Goal: Task Accomplishment & Management: Manage account settings

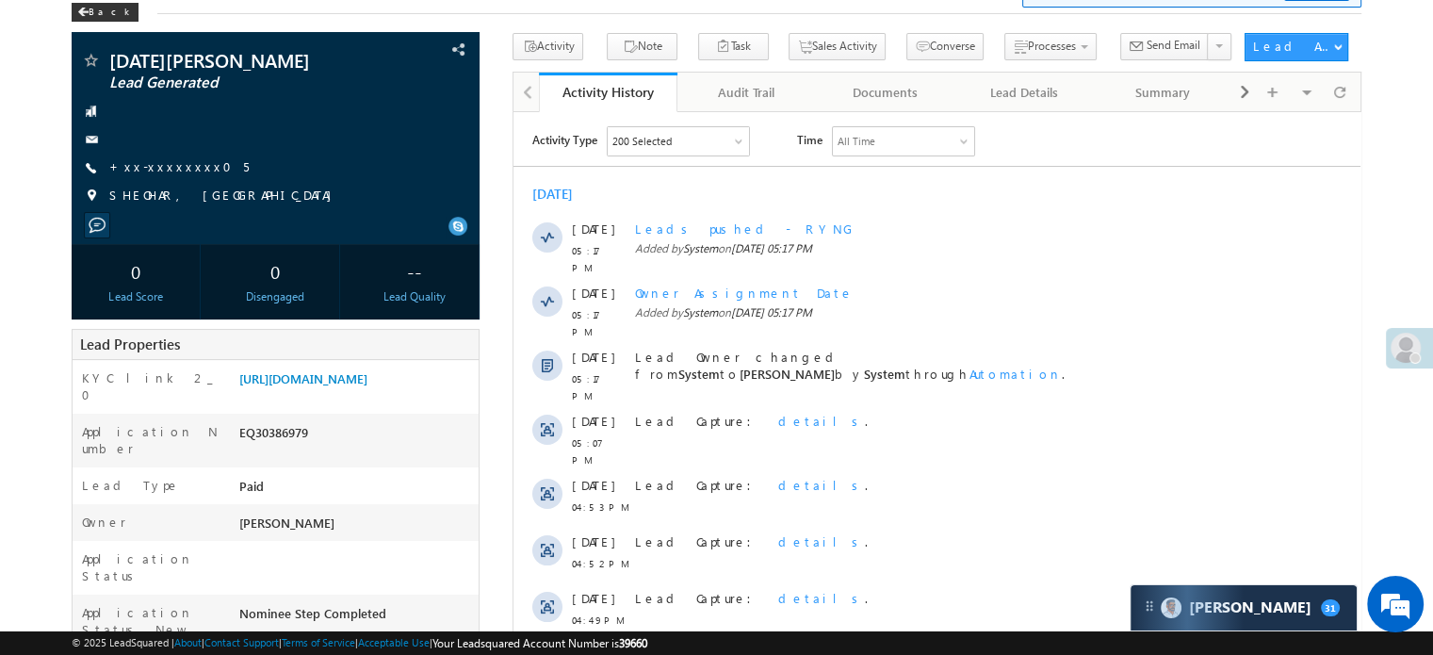
scroll to position [188, 0]
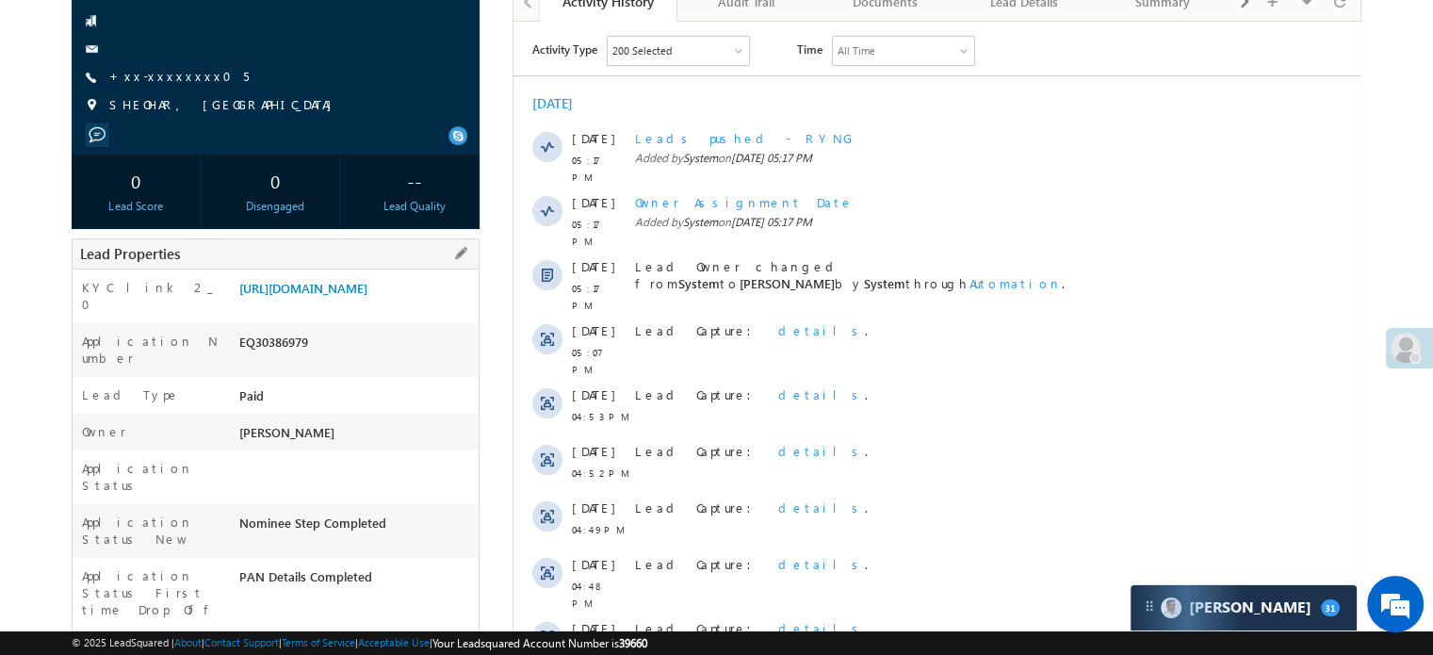
click at [334, 346] on div "Application Number EQ30386979" at bounding box center [276, 350] width 406 height 54
click at [351, 296] on link "https://angelbroking1-pk3em7sa.customui-test.leadsquared.com?leadId=6ec4a311-27…" at bounding box center [303, 288] width 128 height 16
click at [162, 79] on link "+xx-xxxxxxxx05" at bounding box center [178, 76] width 139 height 16
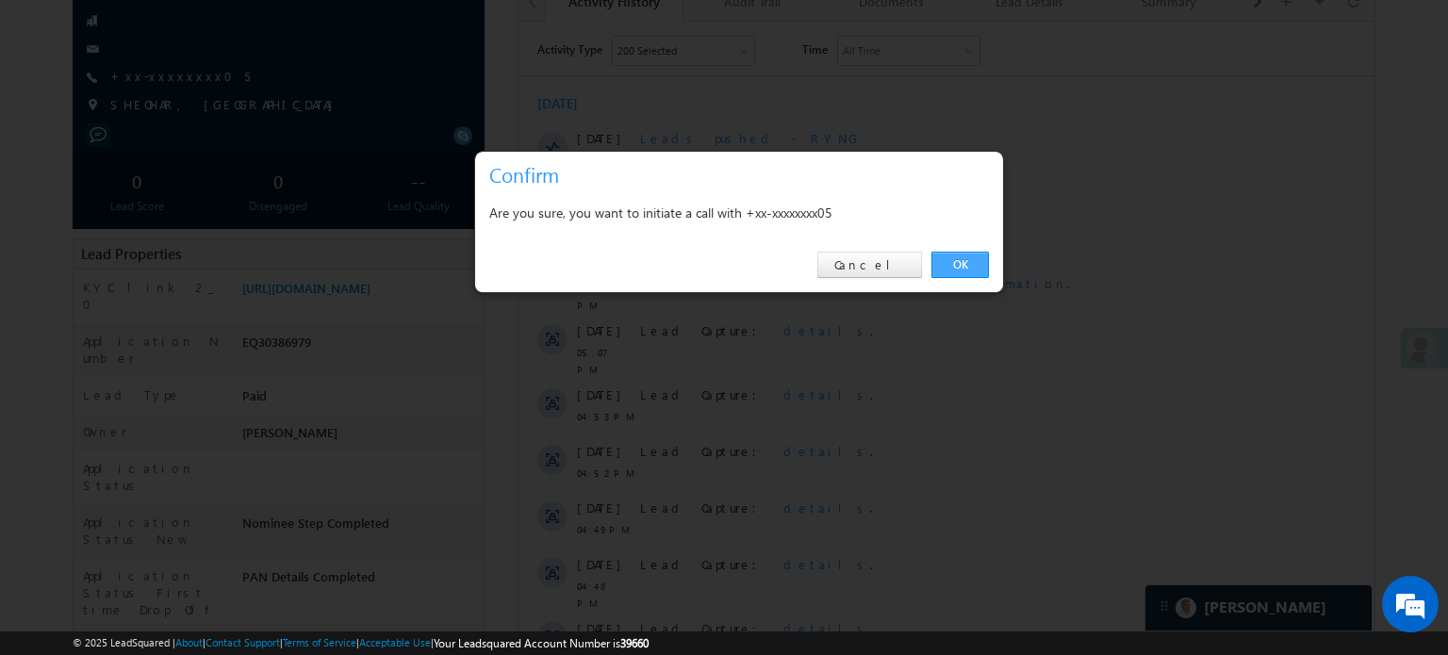
click at [969, 274] on link "OK" at bounding box center [959, 265] width 57 height 26
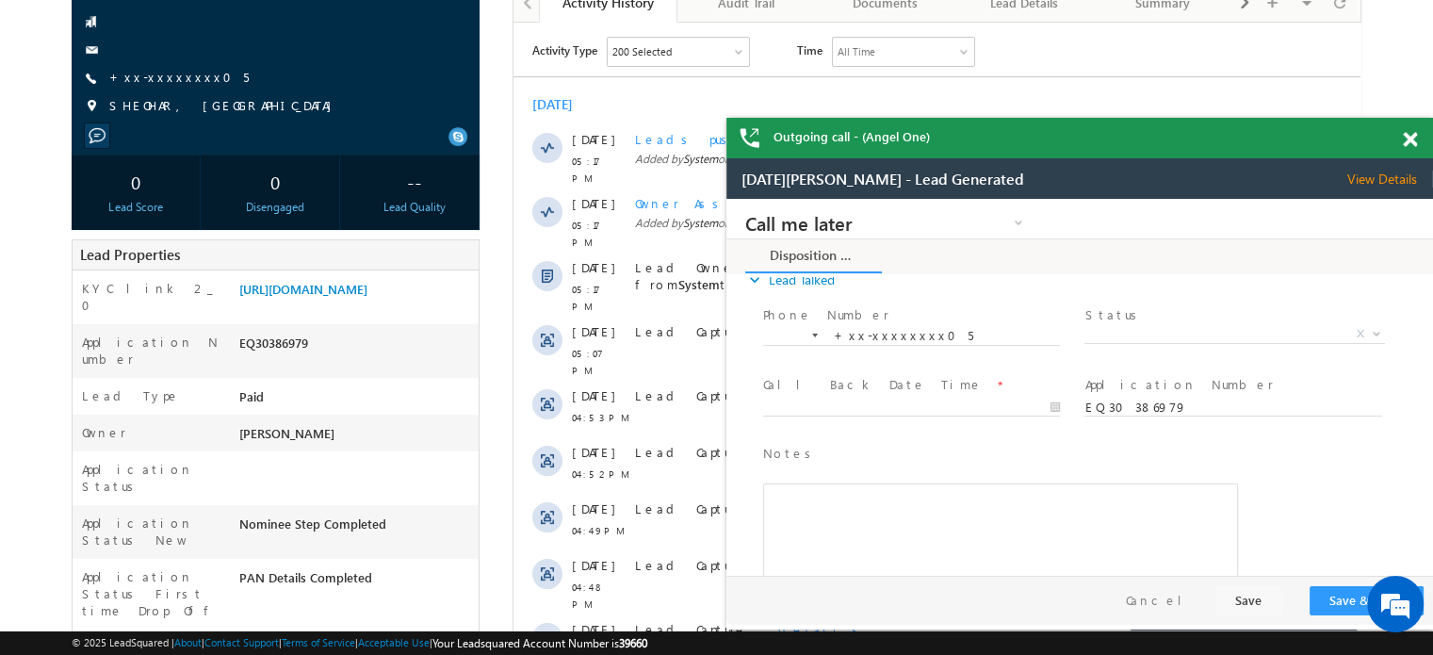
scroll to position [69, 0]
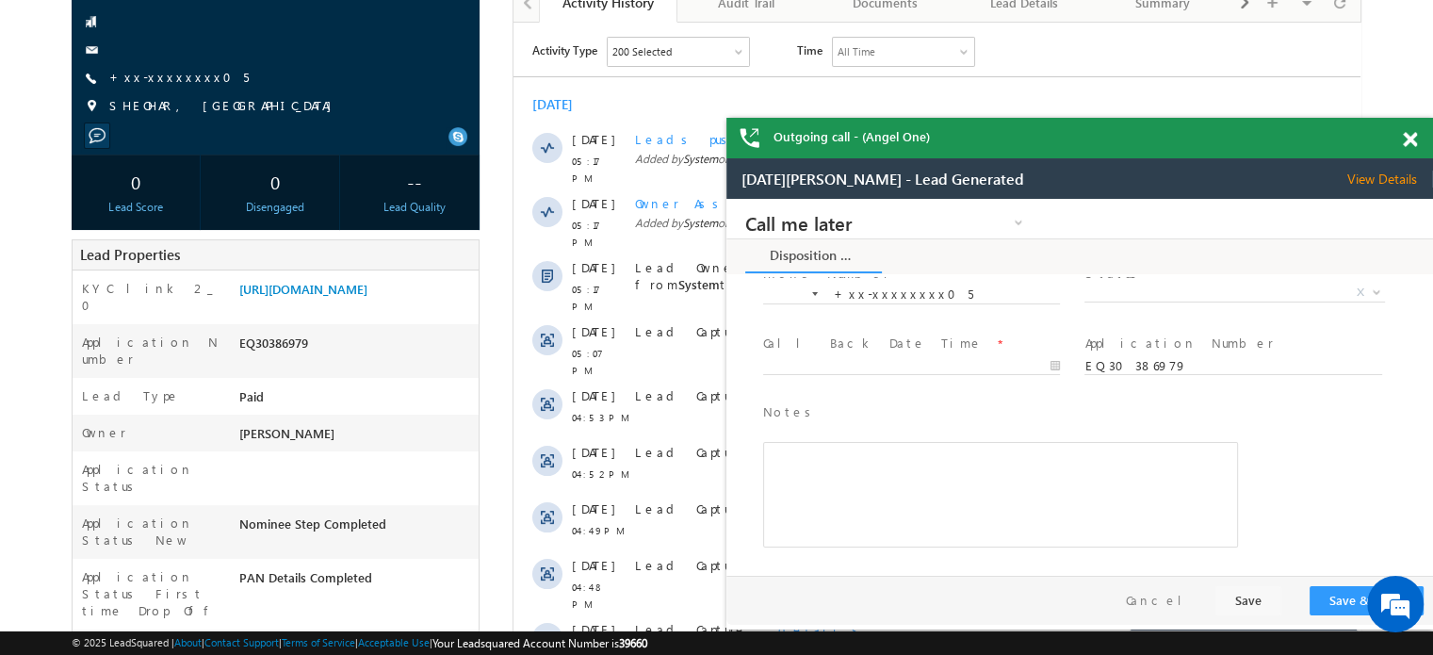
click at [1411, 137] on span at bounding box center [1410, 140] width 14 height 16
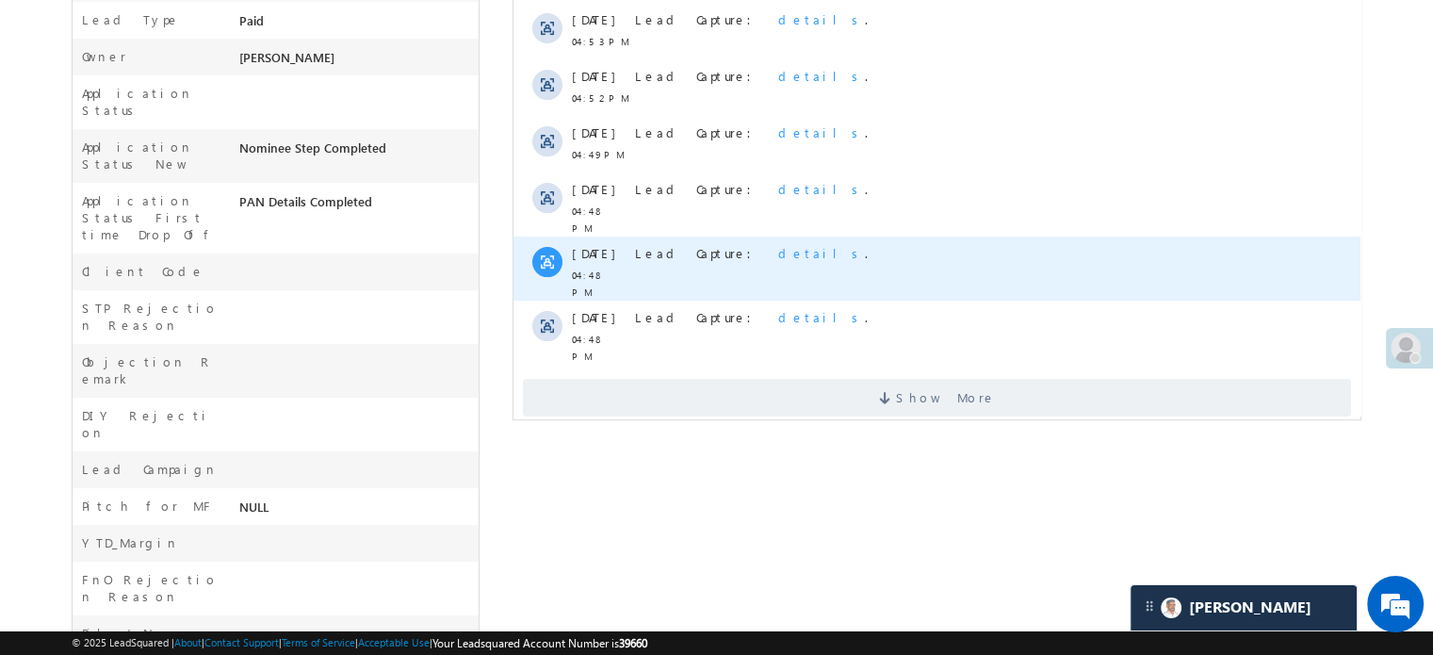
scroll to position [615, 0]
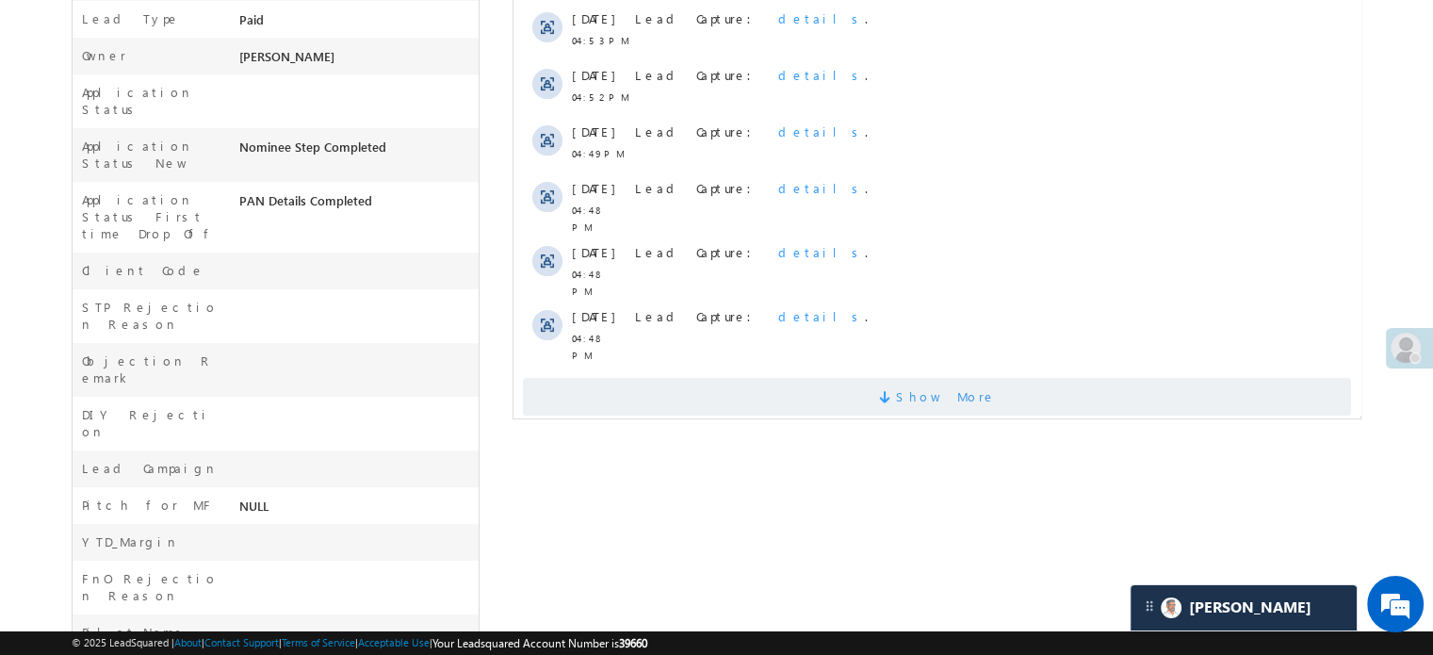
click at [804, 378] on span "Show More" at bounding box center [937, 397] width 828 height 38
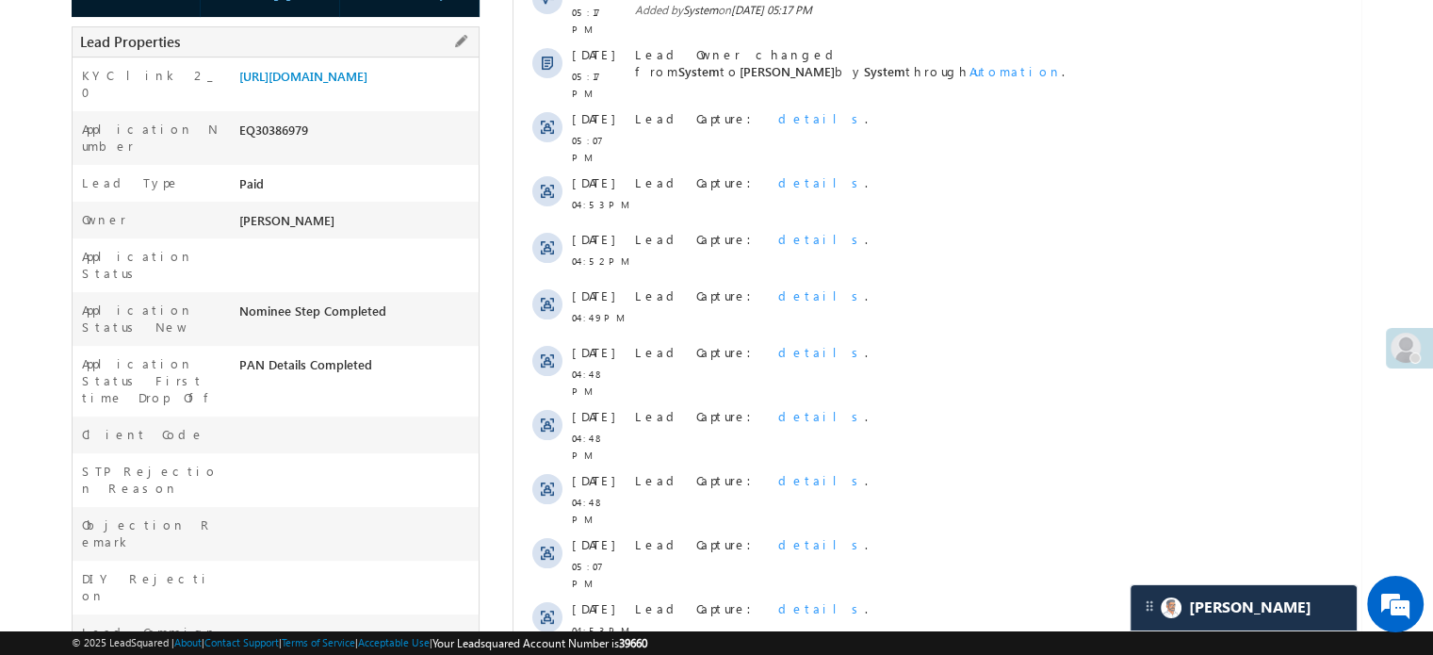
scroll to position [305, 0]
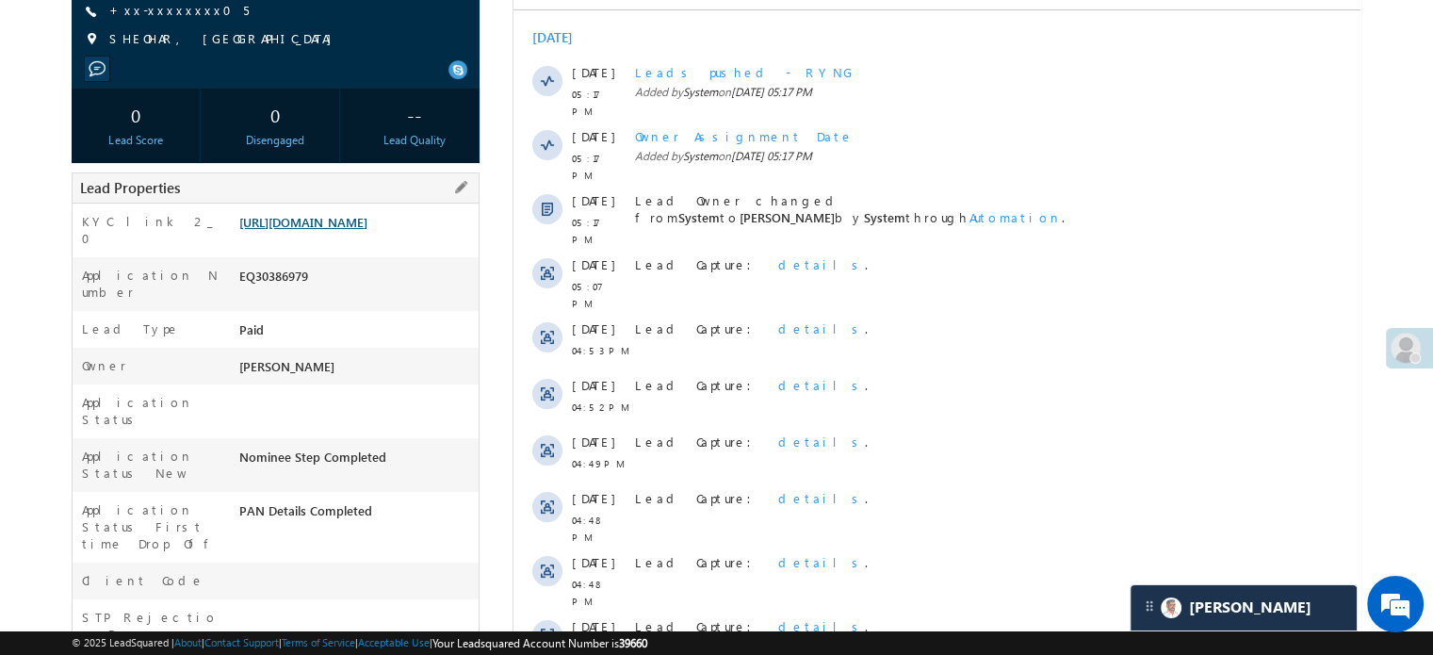
click at [313, 230] on link "https://angelbroking1-pk3em7sa.customui-test.leadsquared.com?leadId=6ec4a311-27…" at bounding box center [303, 222] width 128 height 16
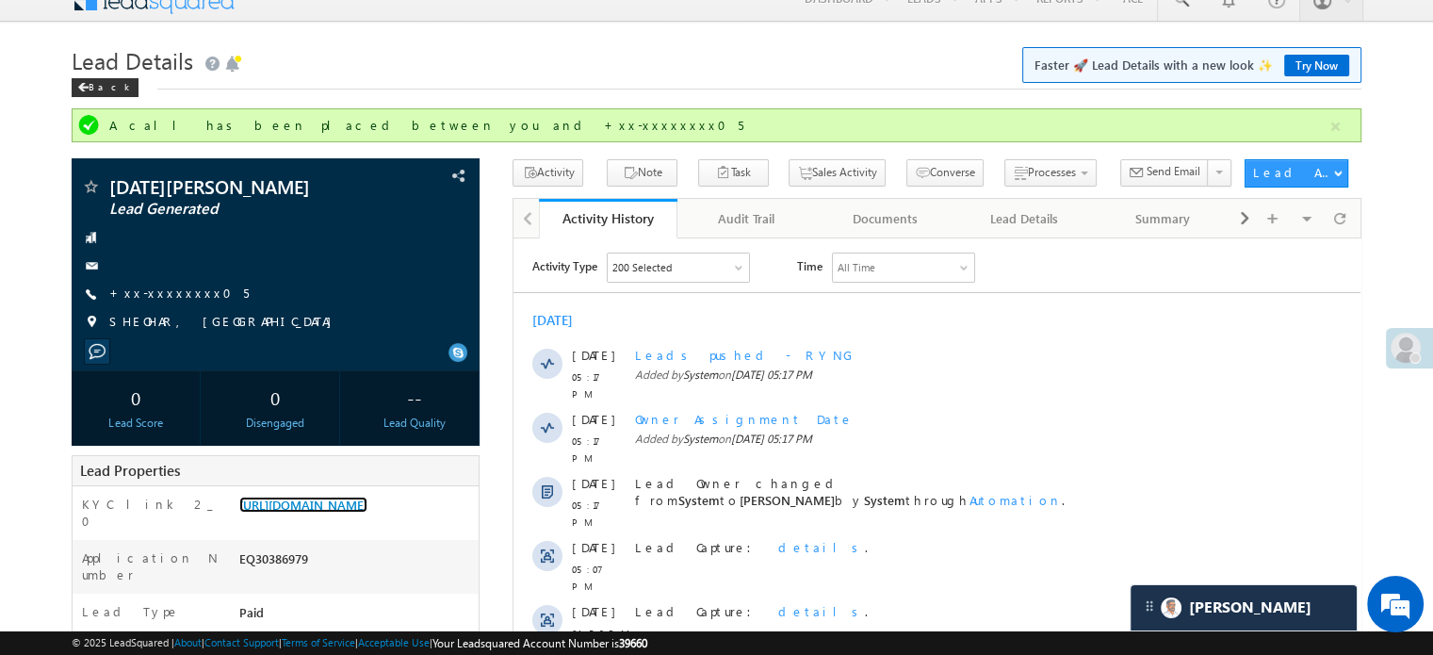
scroll to position [0, 0]
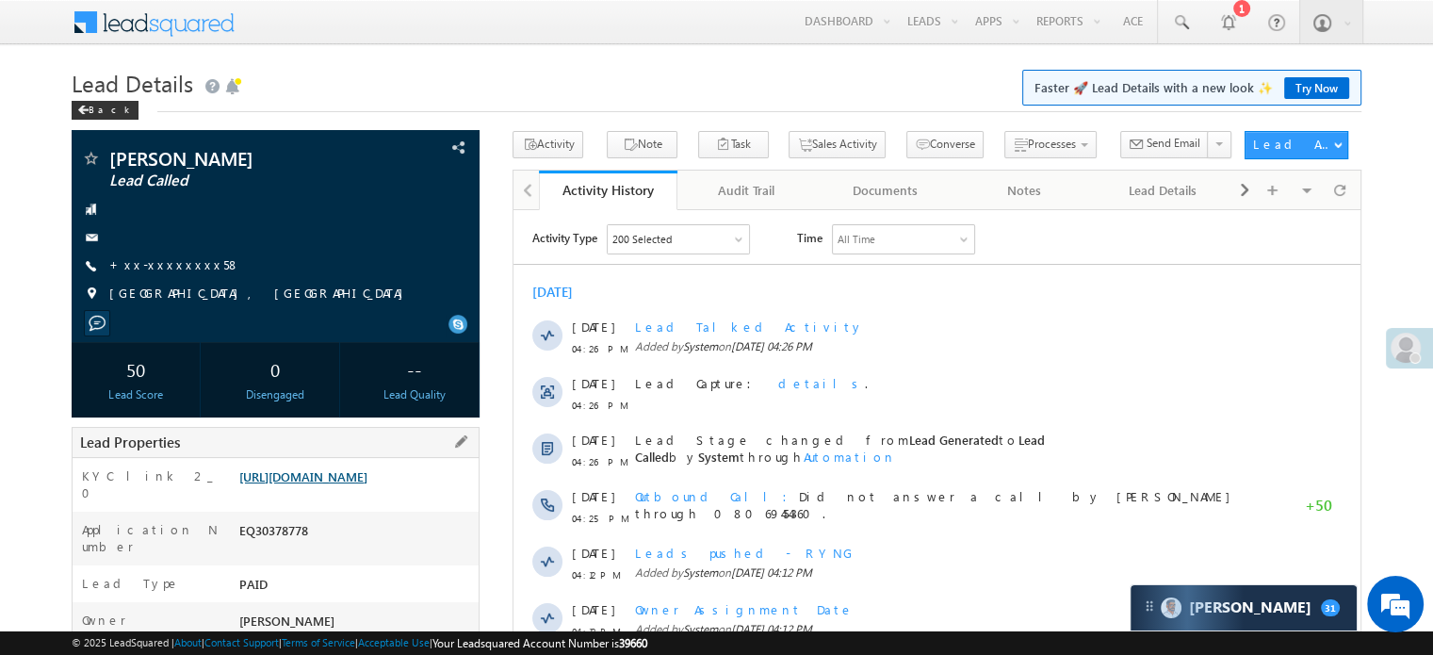
click at [368, 483] on link "https://angelbroking1-pk3em7sa.customui-test.leadsquared.com?leadId=d6094284-aa…" at bounding box center [303, 476] width 128 height 16
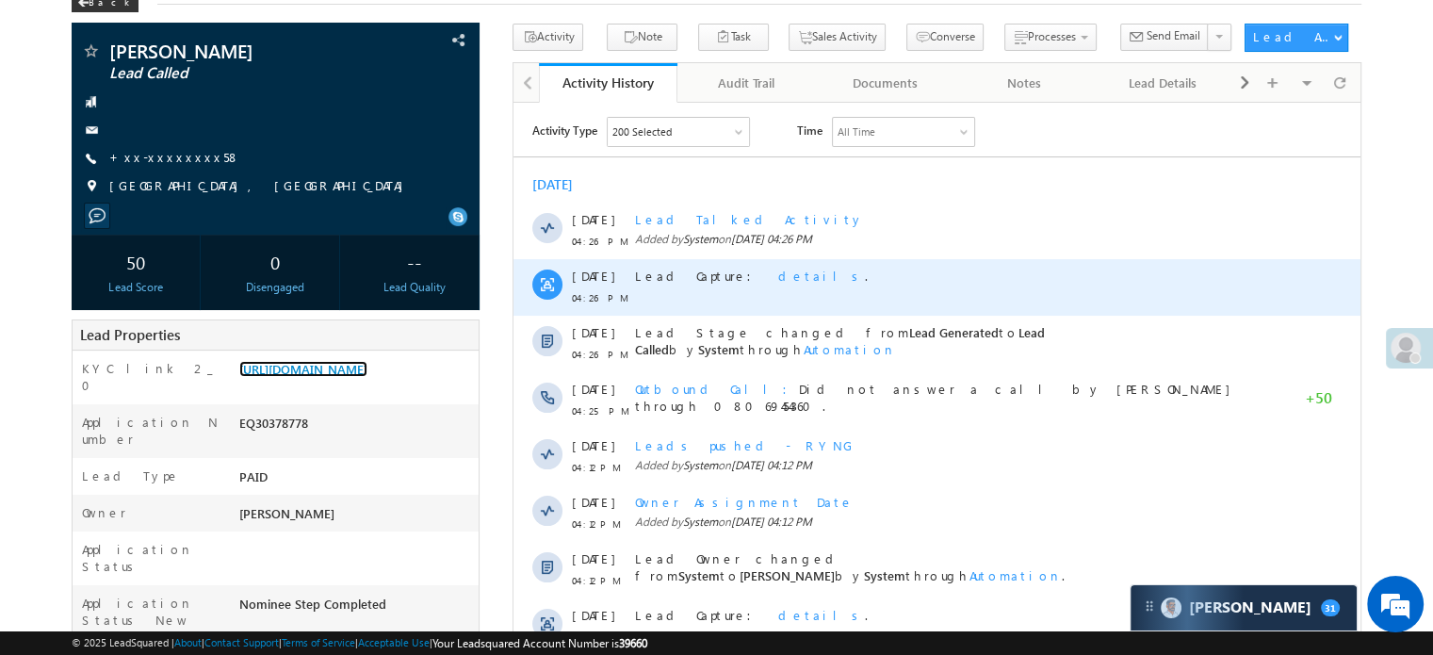
scroll to position [188, 0]
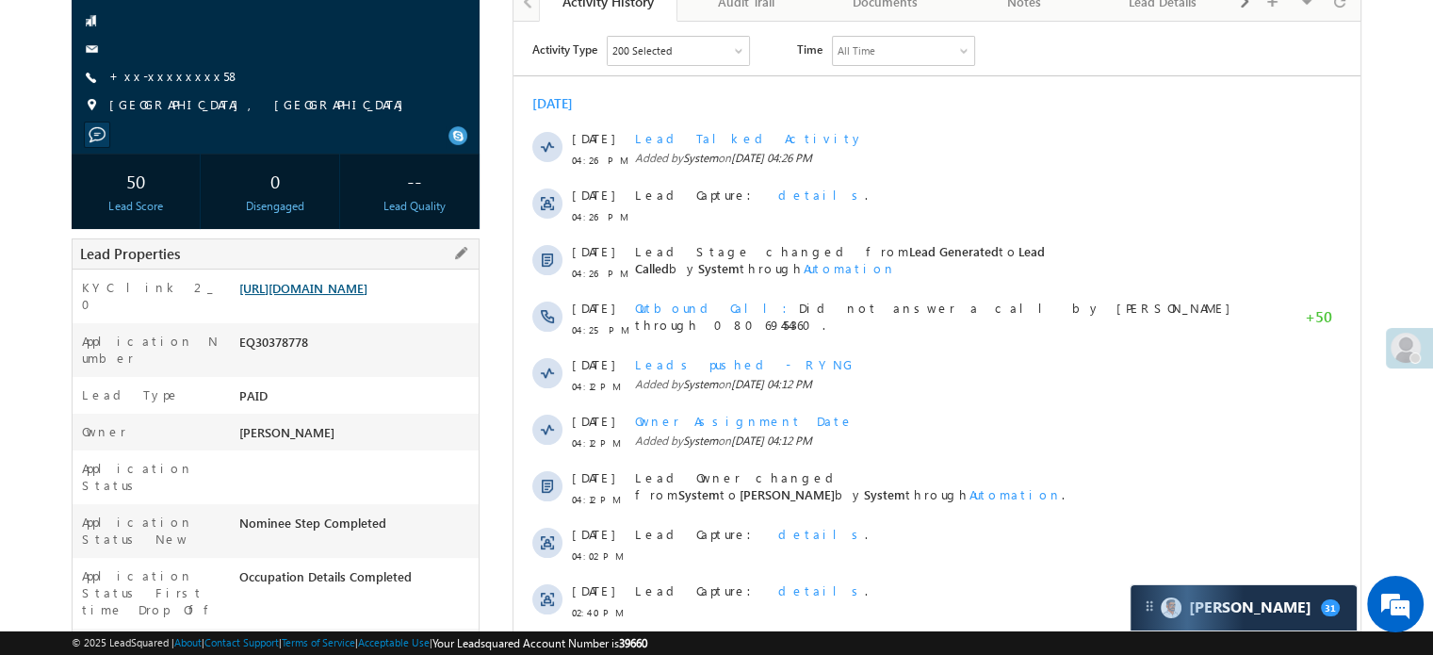
click at [337, 296] on link "https://angelbroking1-pk3em7sa.customui-test.leadsquared.com?leadId=d6094284-aa…" at bounding box center [303, 288] width 128 height 16
